Goal: Transaction & Acquisition: Purchase product/service

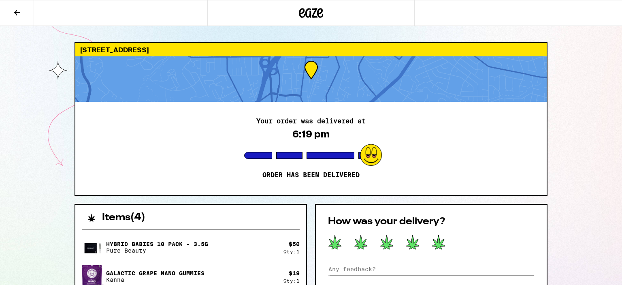
click at [571, 203] on div "[STREET_ADDRESS] Your order was delivered at 6:19 pm Order has been delivered I…" at bounding box center [311, 265] width 622 height 531
click at [15, 11] on icon at bounding box center [17, 13] width 6 height 6
